Goal: Information Seeking & Learning: Check status

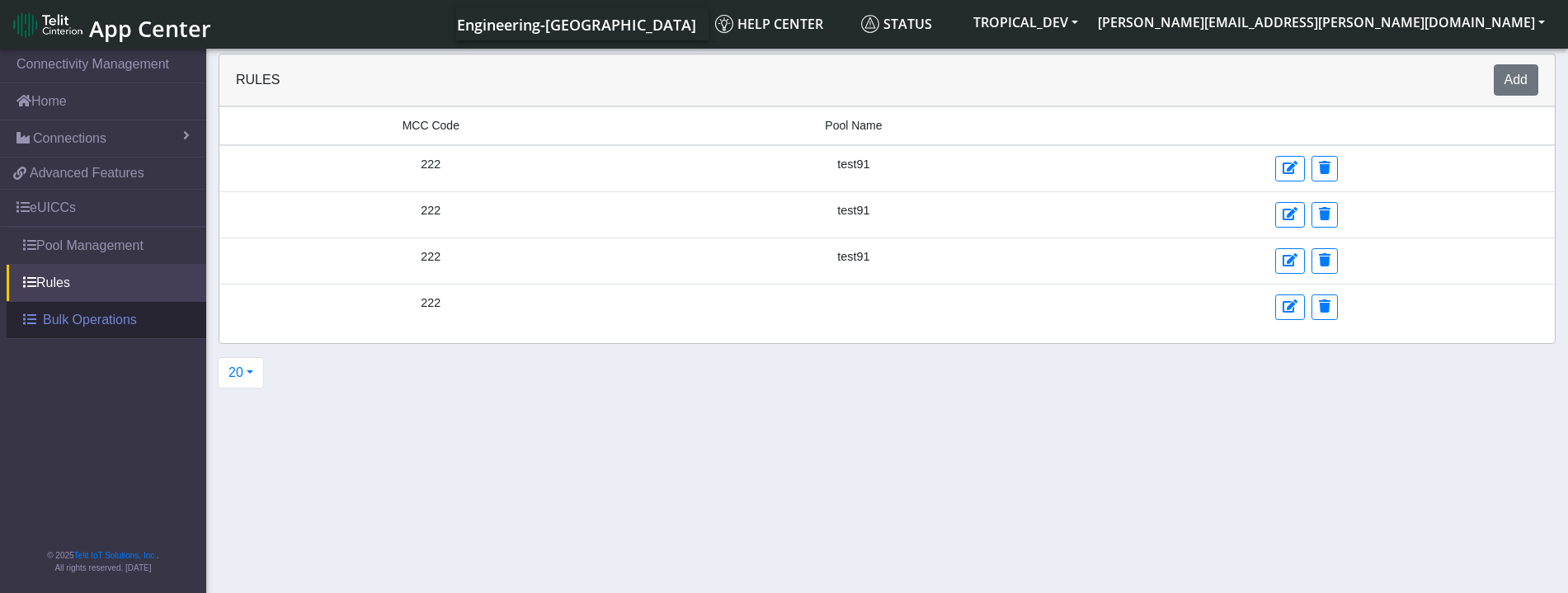
click at [108, 324] on span "Bulk Operations" at bounding box center [89, 320] width 94 height 19
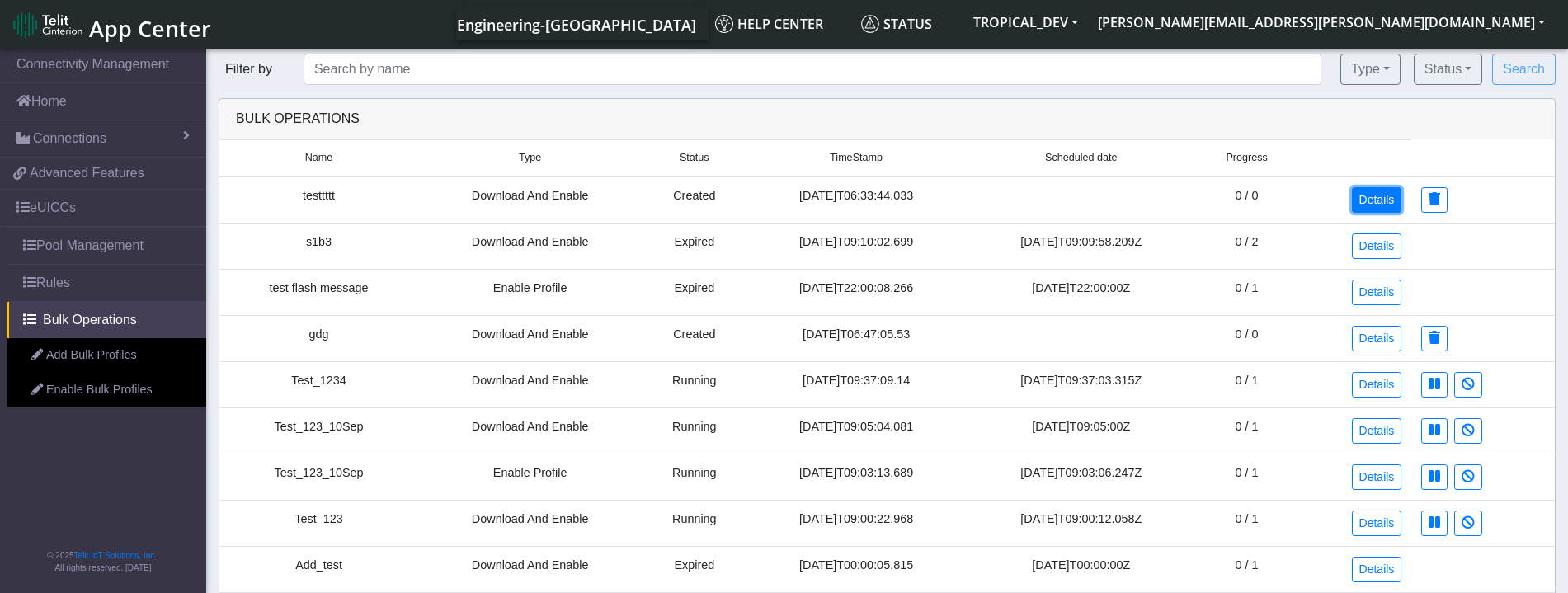
click at [1367, 204] on link "Details" at bounding box center [1377, 200] width 50 height 25
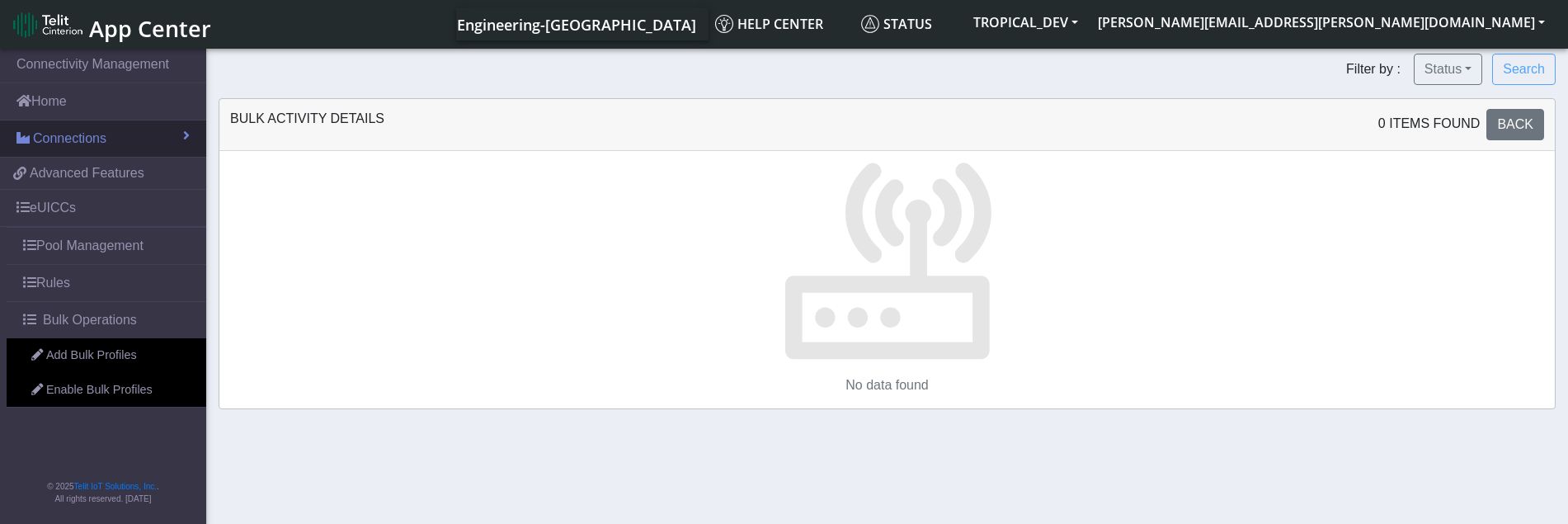
click at [93, 143] on span "Connections" at bounding box center [70, 139] width 74 height 19
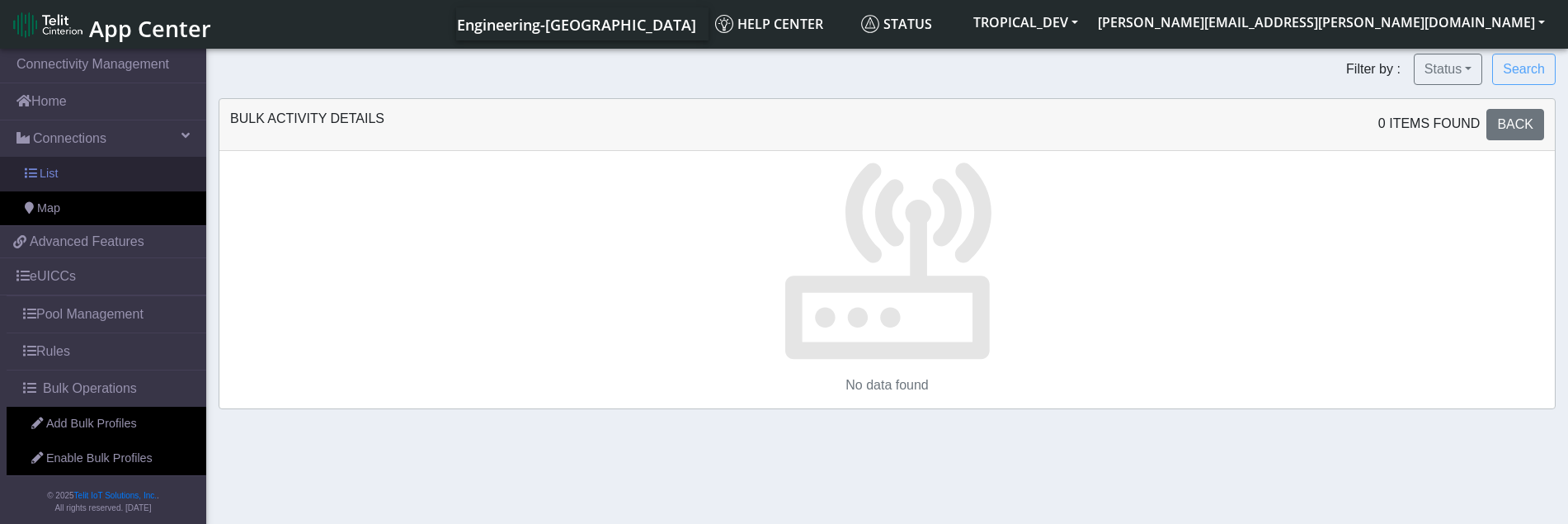
click at [94, 171] on link "List" at bounding box center [103, 174] width 206 height 35
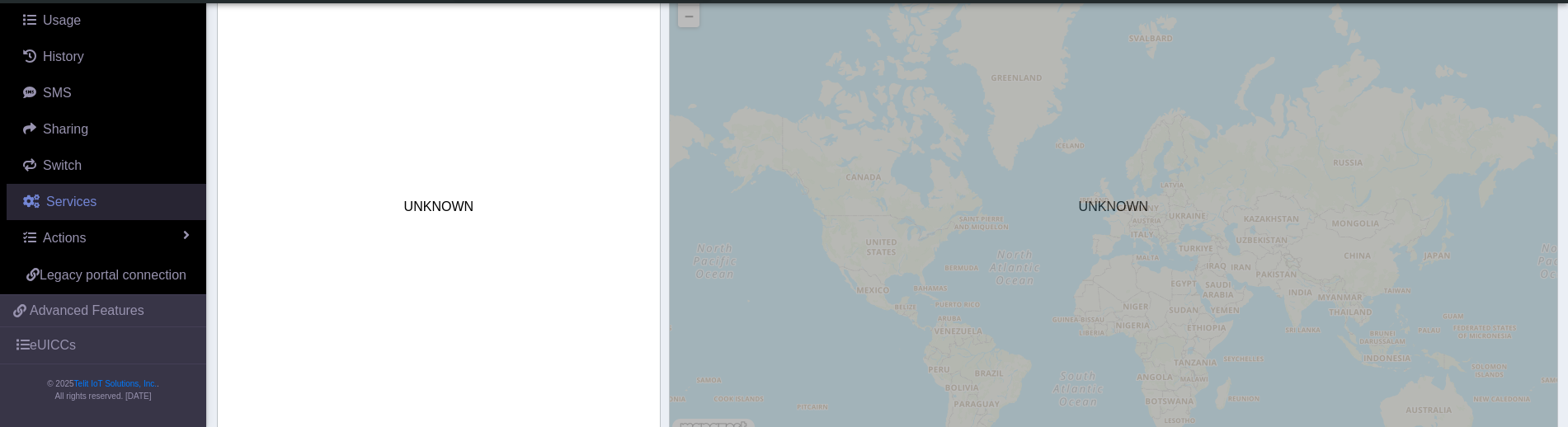
scroll to position [822, 0]
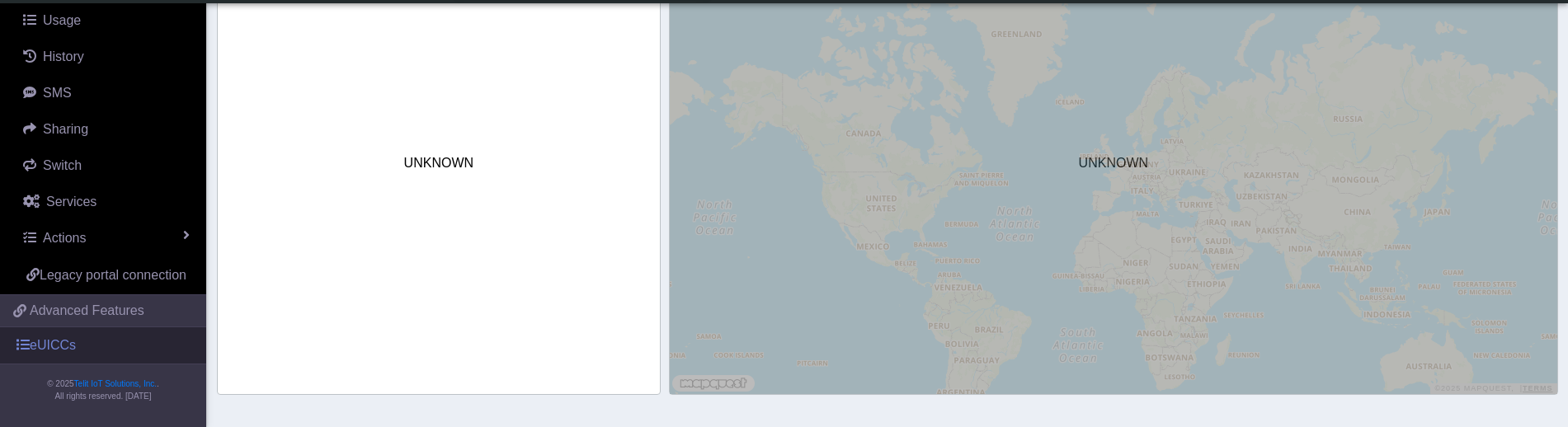
click at [100, 345] on link "eUICCs" at bounding box center [103, 345] width 206 height 36
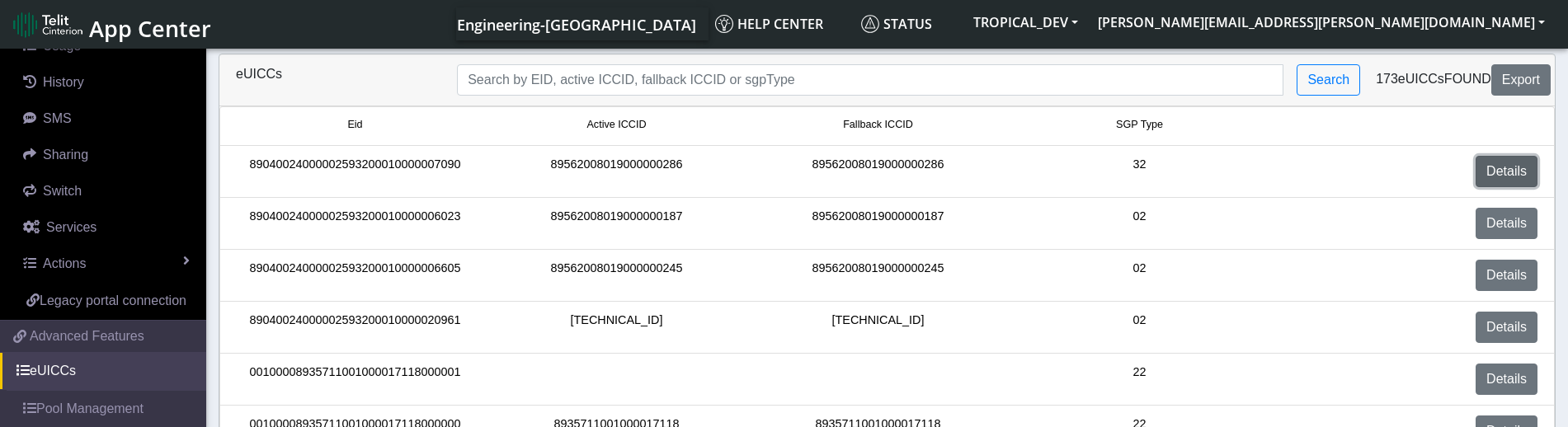
click at [1490, 171] on link "Details" at bounding box center [1507, 172] width 62 height 31
